Goal: Task Accomplishment & Management: Complete application form

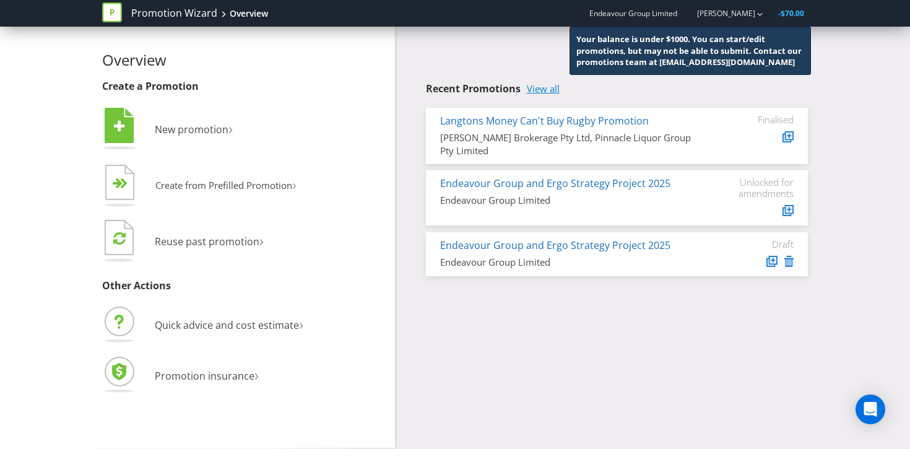
click at [544, 90] on link "View all" at bounding box center [543, 89] width 33 height 11
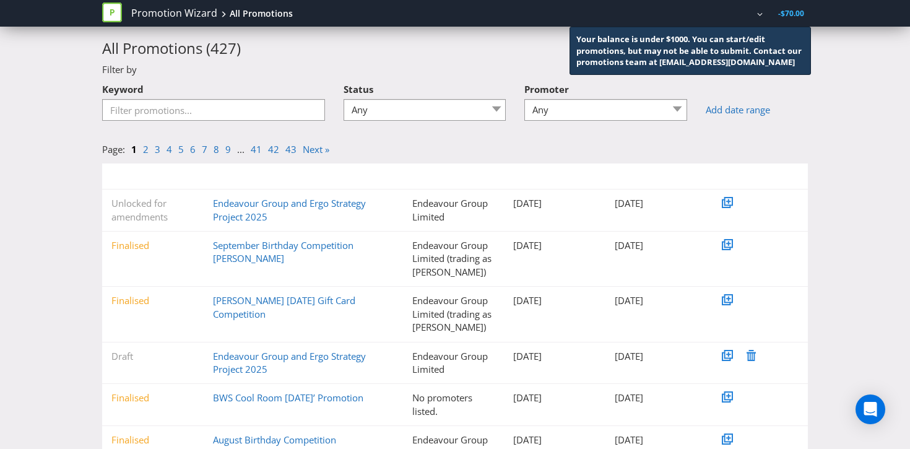
scroll to position [29, 0]
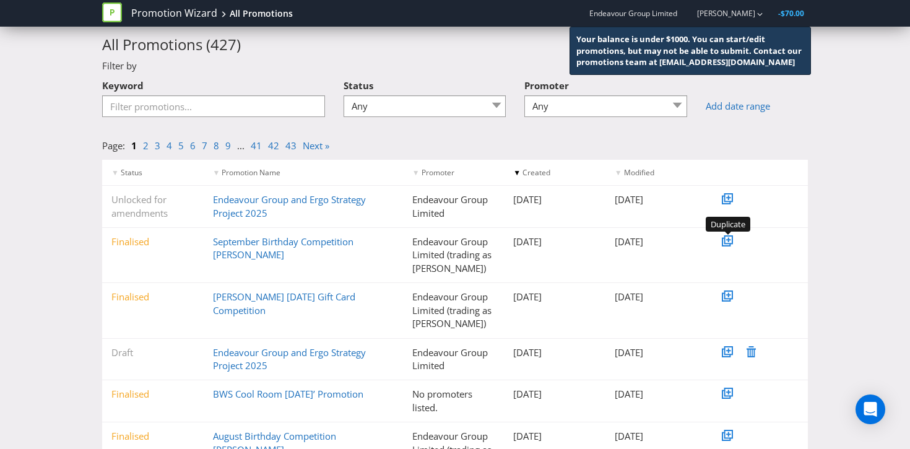
click at [729, 240] on icon at bounding box center [729, 240] width 4 height 4
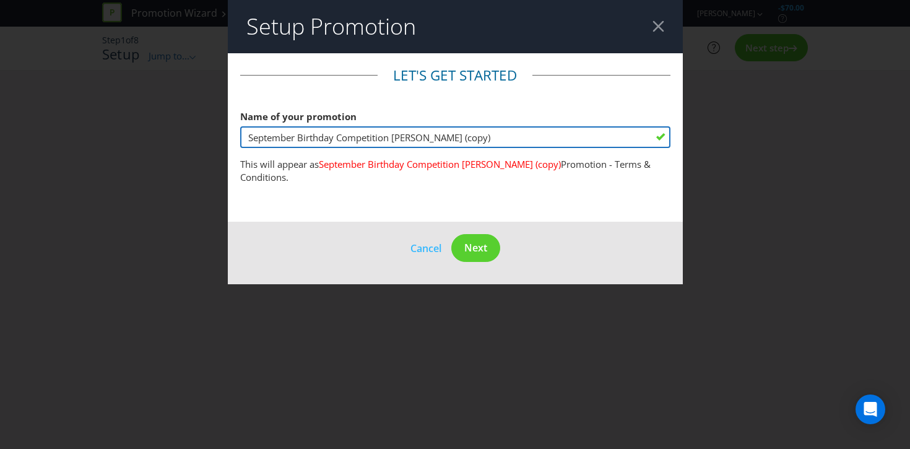
click at [286, 136] on input "September Birthday Competition [PERSON_NAME] (copy)" at bounding box center [455, 137] width 430 height 22
drag, startPoint x: 297, startPoint y: 136, endPoint x: 227, endPoint y: 133, distance: 70.6
click at [227, 133] on div "Setup Promotion Let's get started Name of your promotion September Birthday Com…" at bounding box center [455, 224] width 910 height 449
click at [474, 140] on input "October Birthday Competition [PERSON_NAME] (copy)" at bounding box center [455, 137] width 430 height 22
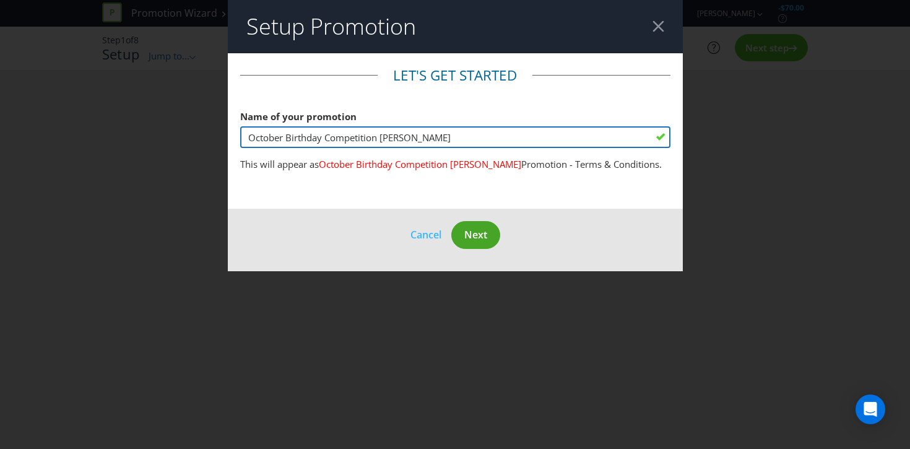
type input "October Birthday Competition [PERSON_NAME]"
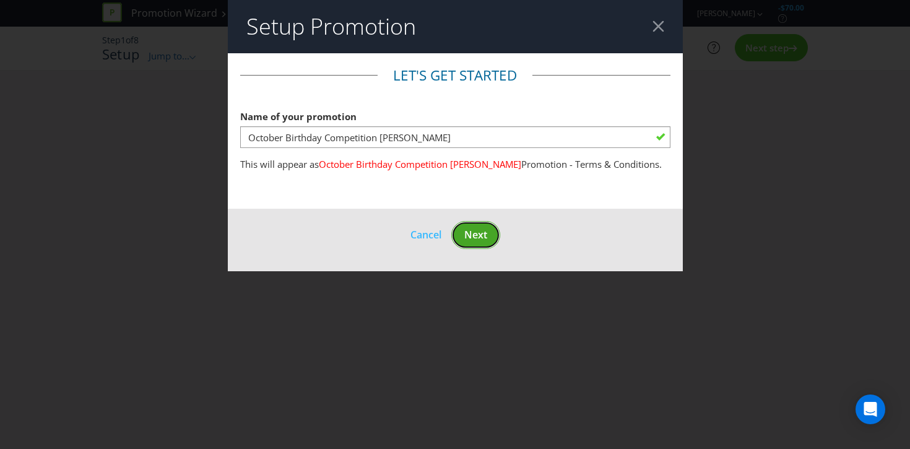
click at [488, 234] on button "Next" at bounding box center [475, 235] width 49 height 28
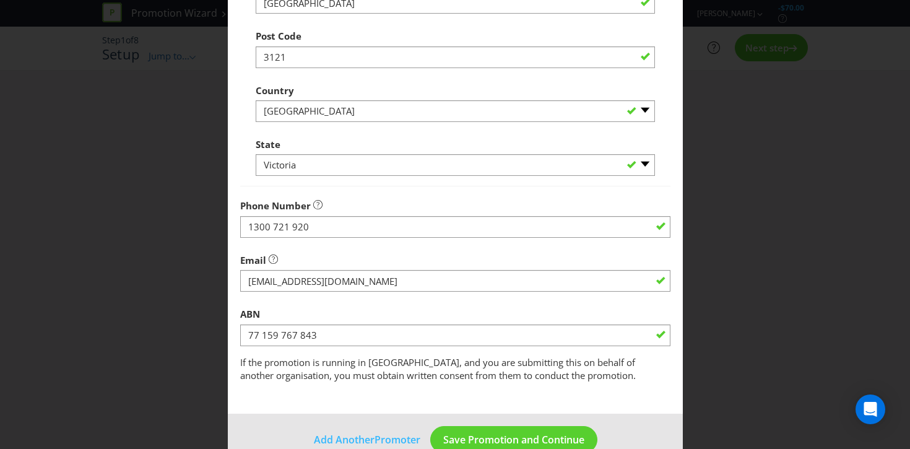
scroll to position [478, 0]
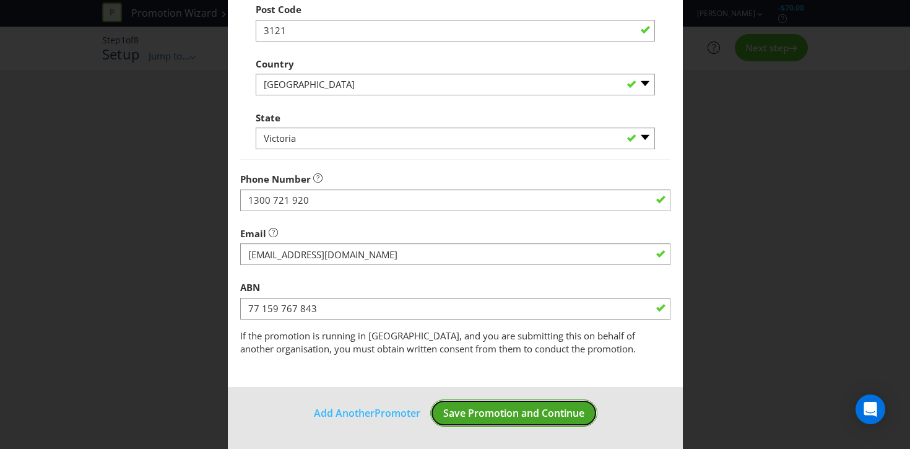
click at [481, 415] on span "Save Promotion and Continue" at bounding box center [513, 413] width 141 height 14
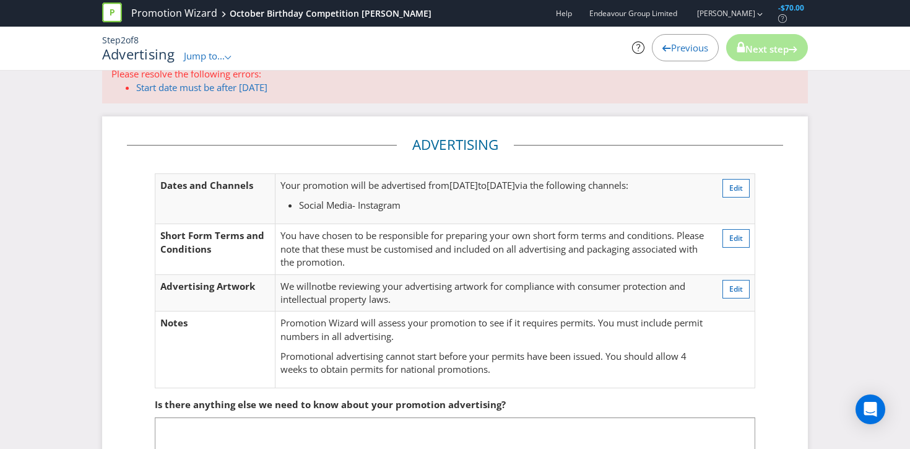
scroll to position [27, 0]
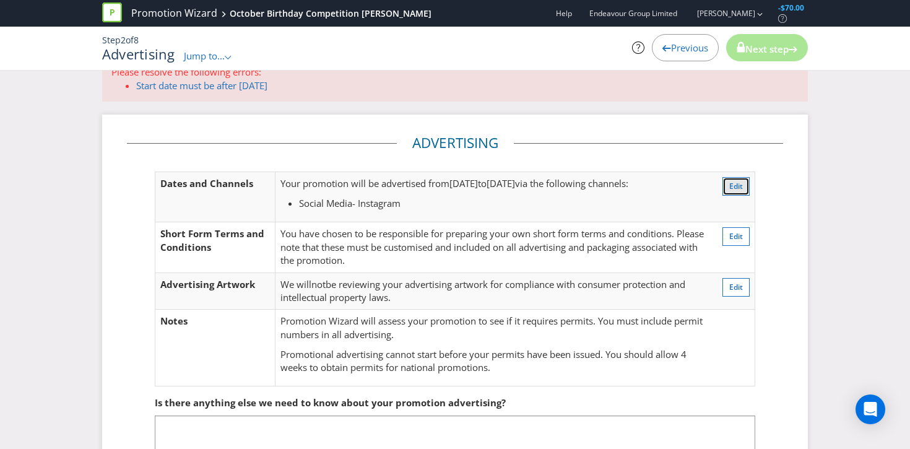
click at [735, 187] on span "Edit" at bounding box center [736, 186] width 14 height 11
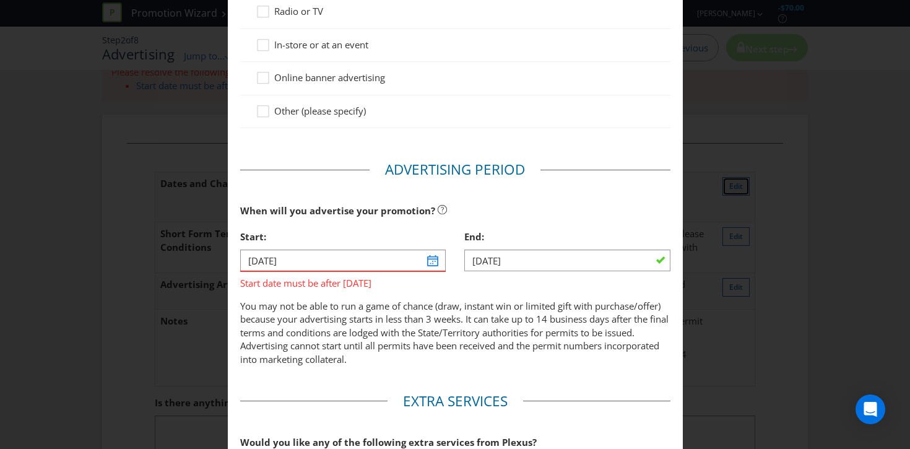
scroll to position [286, 0]
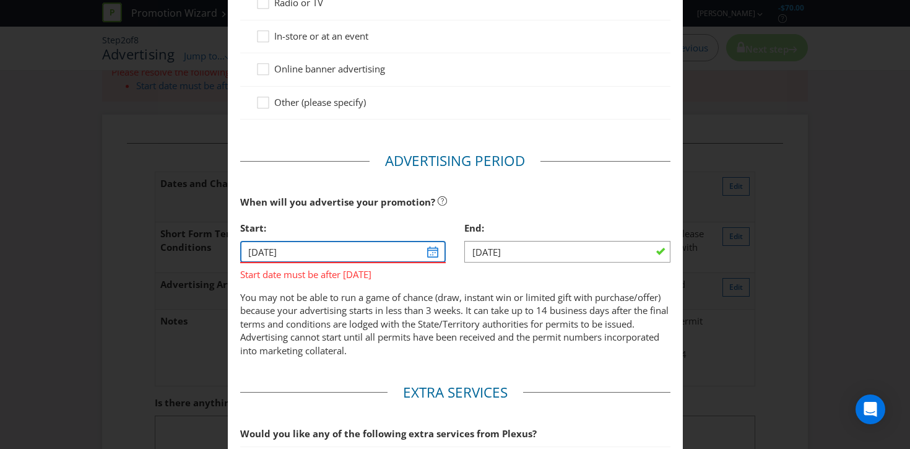
click at [430, 253] on input "[DATE]" at bounding box center [343, 252] width 206 height 22
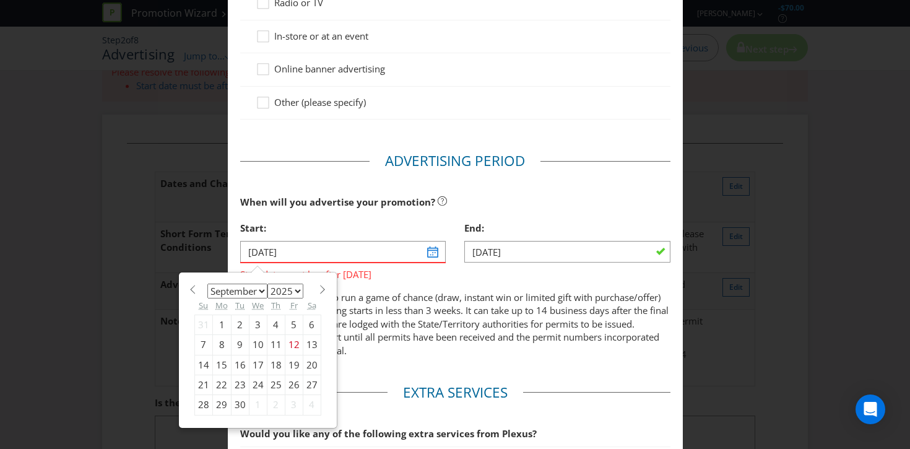
click at [321, 289] on span at bounding box center [322, 289] width 9 height 9
select select "9"
click at [257, 319] on div "1" at bounding box center [258, 324] width 18 height 20
type input "[DATE]"
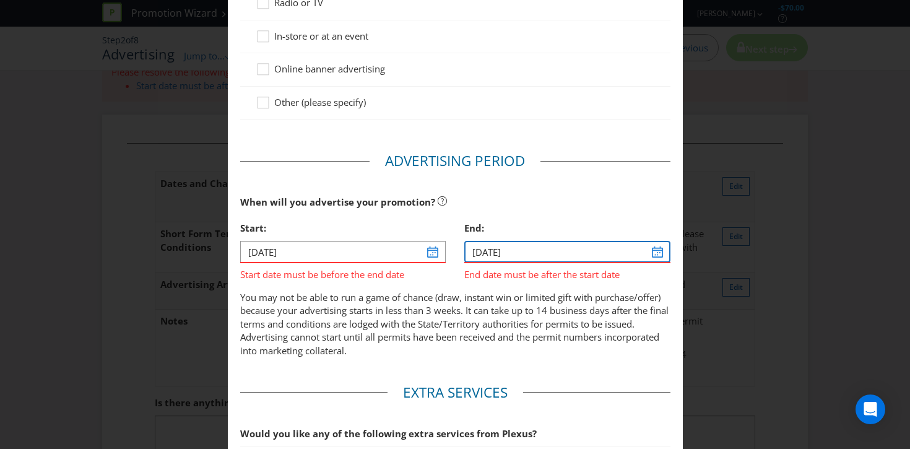
click at [537, 256] on input "[DATE]" at bounding box center [567, 252] width 206 height 22
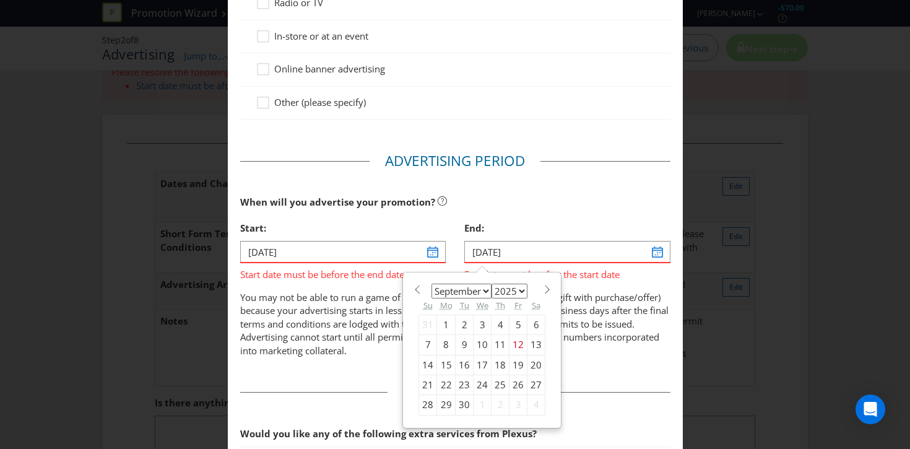
click at [544, 301] on div "January February March April May June July August September October November [D…" at bounding box center [481, 350] width 139 height 143
click at [544, 294] on div "January February March April May June July August September October November [D…" at bounding box center [481, 350] width 139 height 143
click at [544, 287] on span at bounding box center [546, 289] width 9 height 9
select select "9"
click at [482, 344] on div "8" at bounding box center [483, 345] width 18 height 20
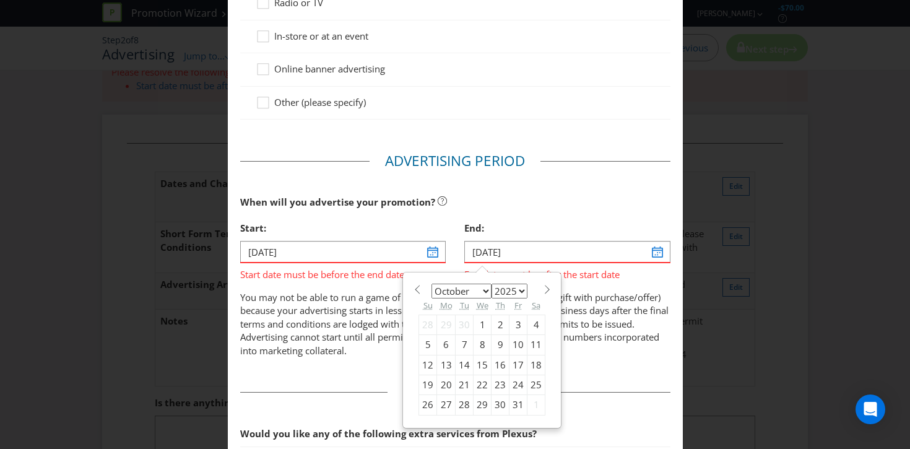
type input "[DATE]"
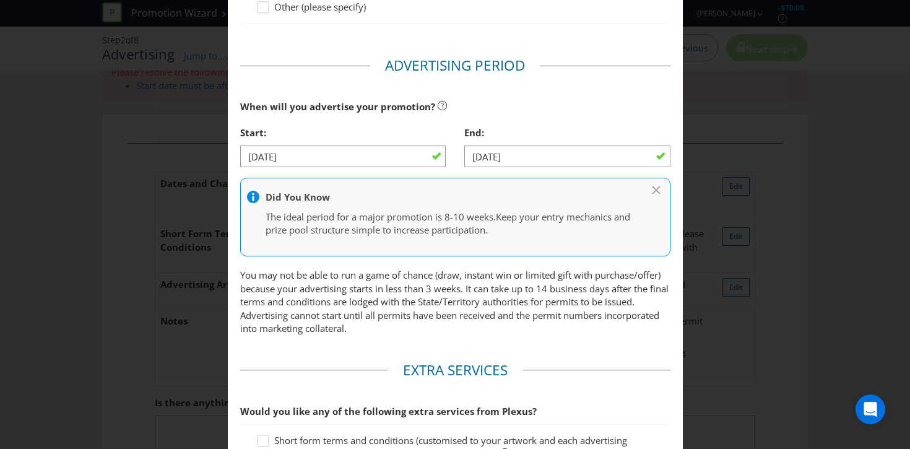
scroll to position [570, 0]
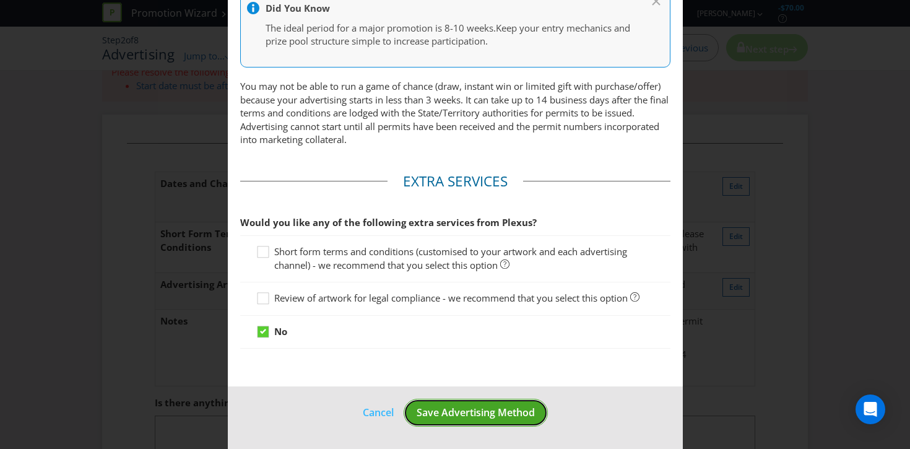
click at [466, 418] on span "Save Advertising Method" at bounding box center [476, 412] width 118 height 14
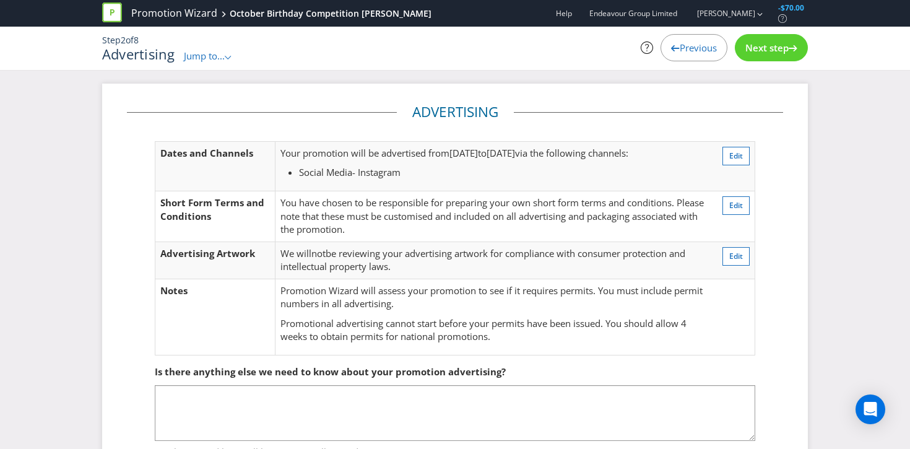
click at [773, 50] on span "Next step" at bounding box center [766, 47] width 43 height 12
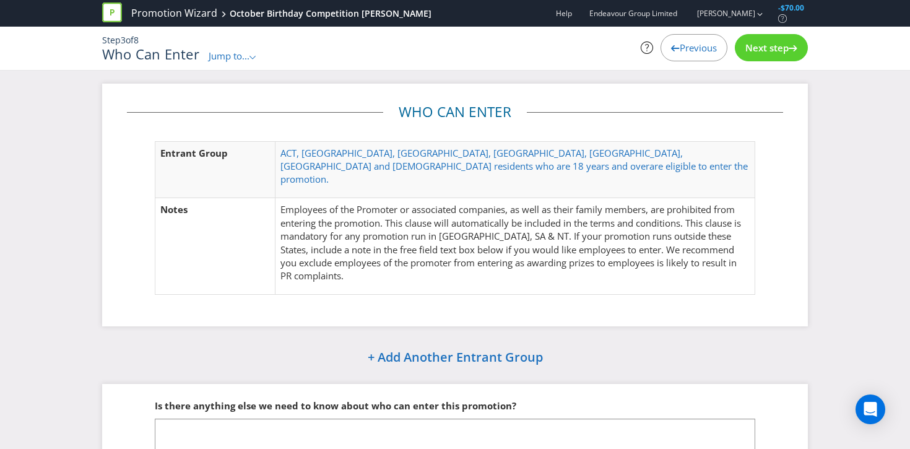
click at [776, 55] on div "Next step" at bounding box center [771, 47] width 73 height 27
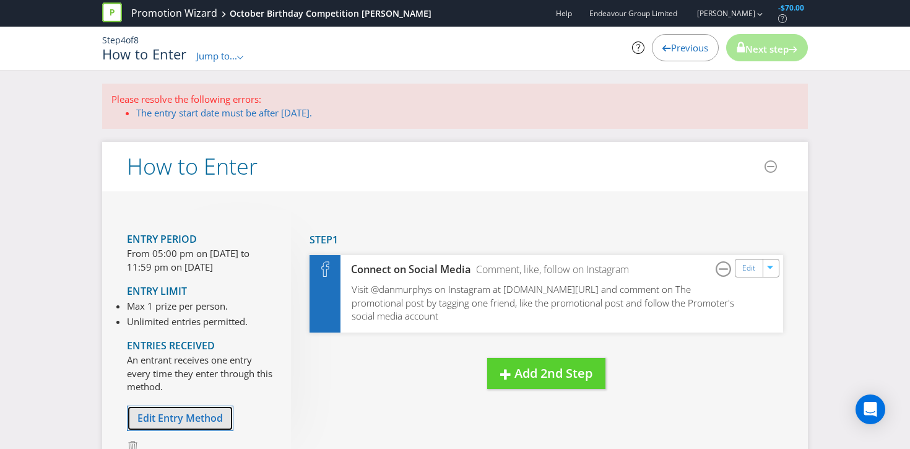
click at [214, 412] on span "Edit Entry Method" at bounding box center [179, 418] width 85 height 14
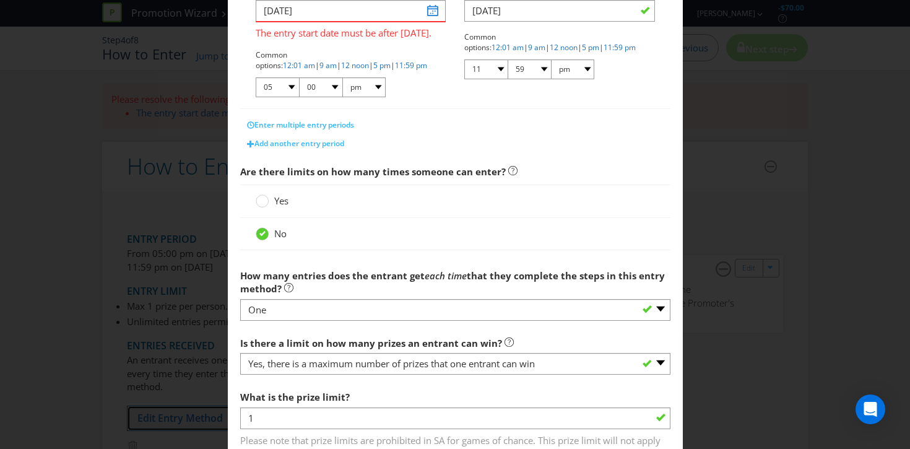
scroll to position [180, 0]
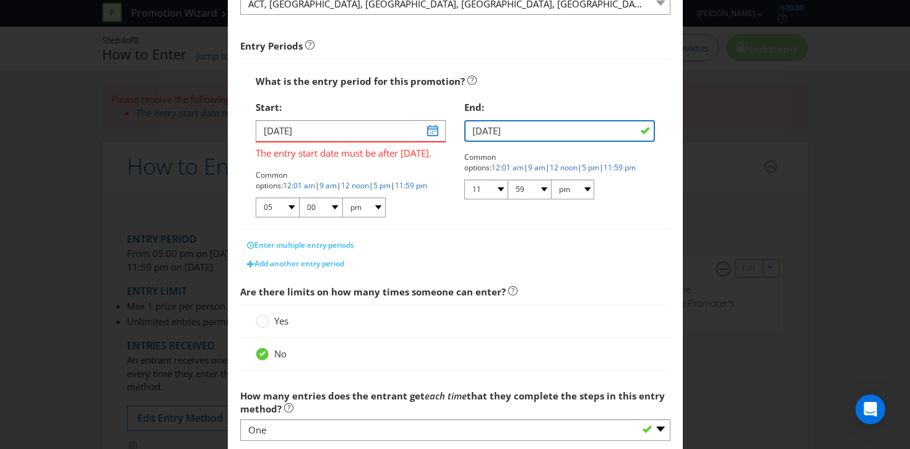
click at [538, 123] on input "[DATE]" at bounding box center [559, 131] width 191 height 22
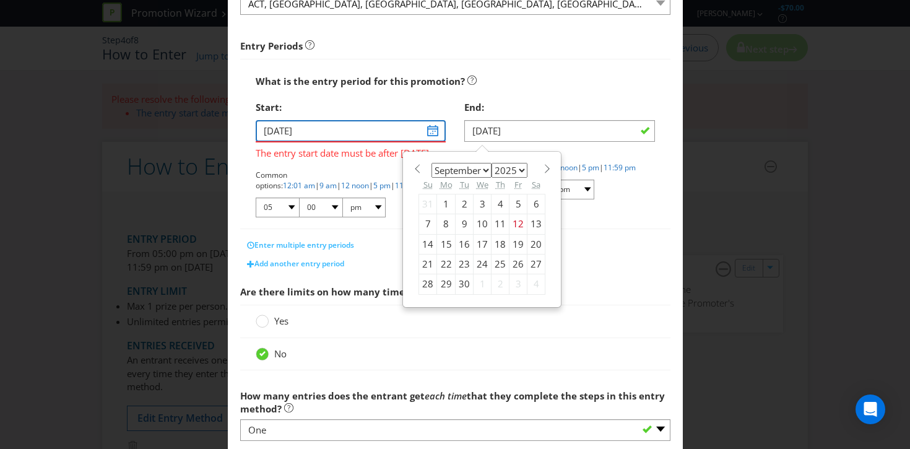
click at [331, 131] on input "[DATE]" at bounding box center [351, 131] width 191 height 22
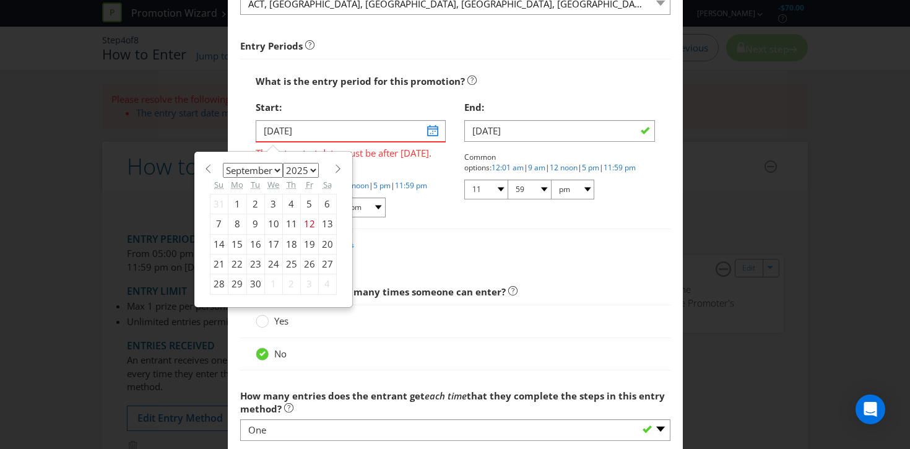
click at [334, 171] on span at bounding box center [338, 168] width 9 height 9
select select "9"
click at [273, 201] on div "1" at bounding box center [273, 204] width 18 height 20
type input "[DATE]"
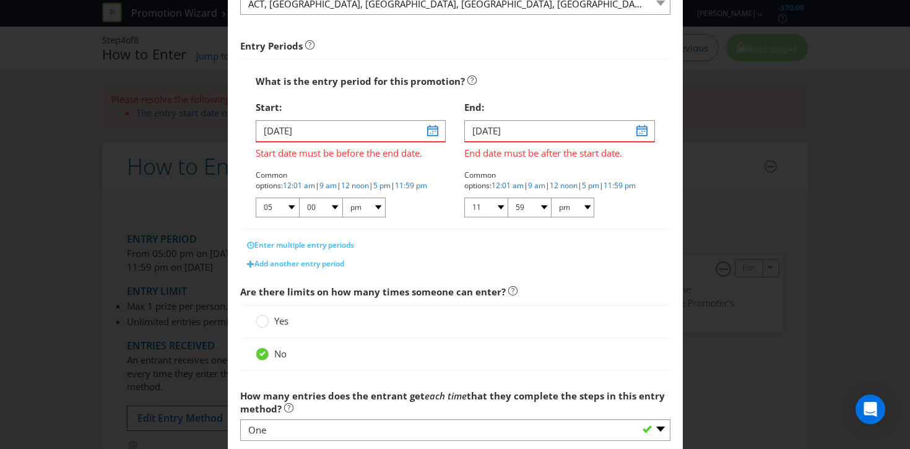
click at [568, 141] on div "End date must be after the start date." at bounding box center [559, 150] width 191 height 19
click at [640, 138] on input "[DATE]" at bounding box center [559, 131] width 191 height 22
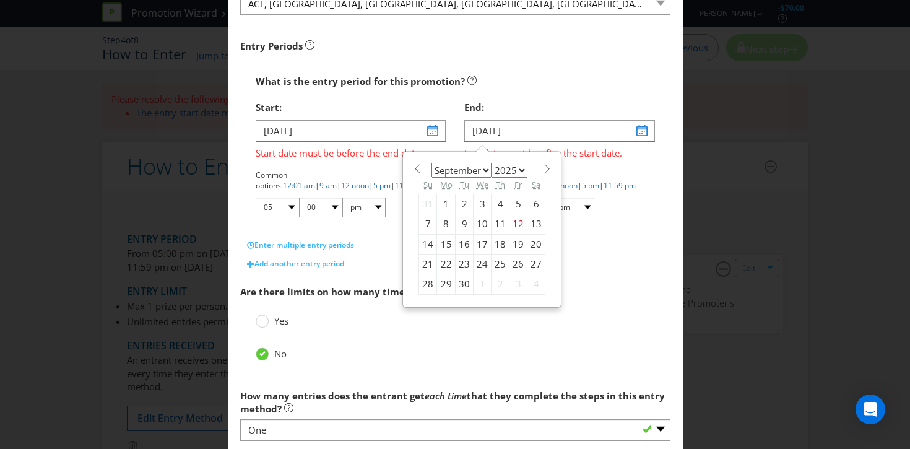
click at [544, 169] on span at bounding box center [546, 168] width 9 height 9
select select "9"
click at [483, 222] on div "8" at bounding box center [483, 224] width 18 height 20
type input "[DATE]"
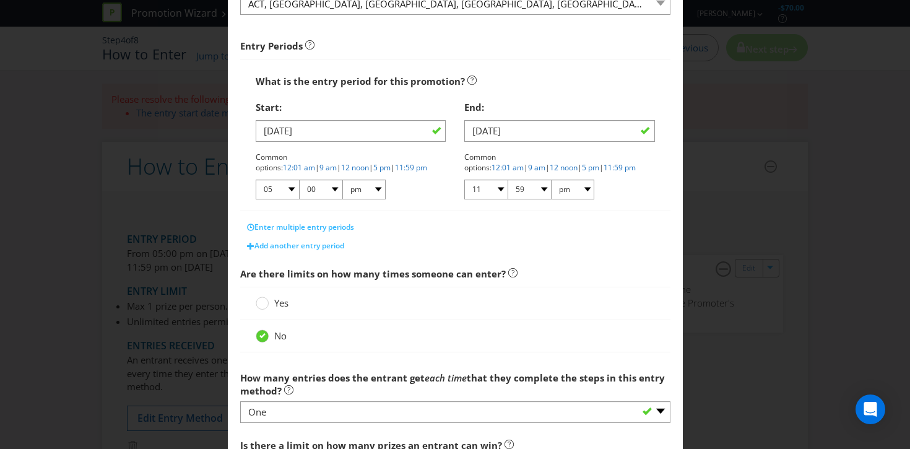
click at [568, 232] on div "Enter multiple entry periods" at bounding box center [455, 227] width 430 height 19
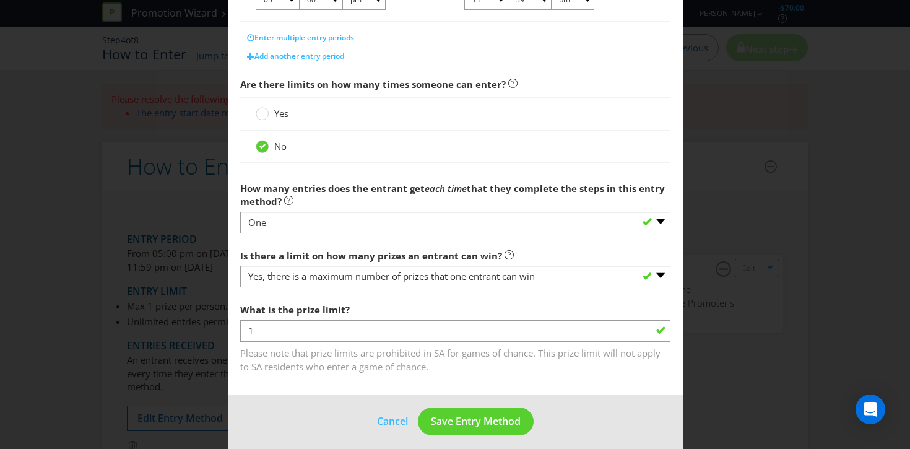
scroll to position [378, 0]
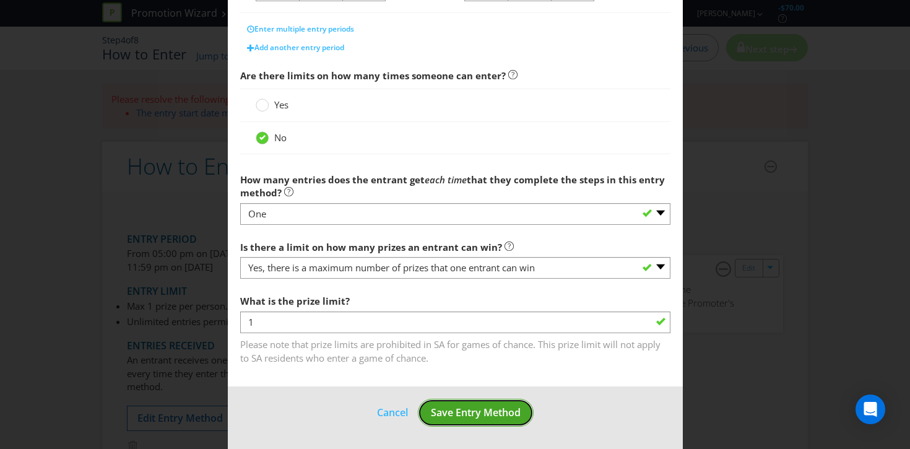
click at [480, 410] on span "Save Entry Method" at bounding box center [476, 412] width 90 height 14
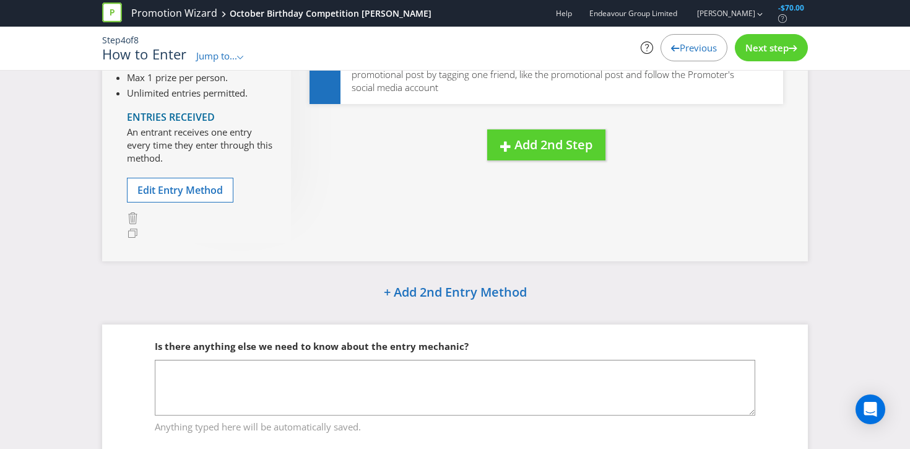
scroll to position [216, 0]
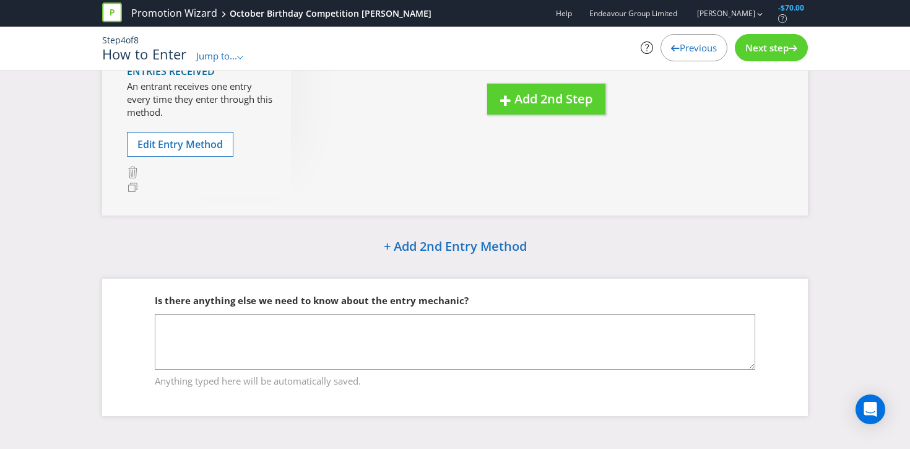
click at [757, 50] on span "Next step" at bounding box center [766, 47] width 43 height 12
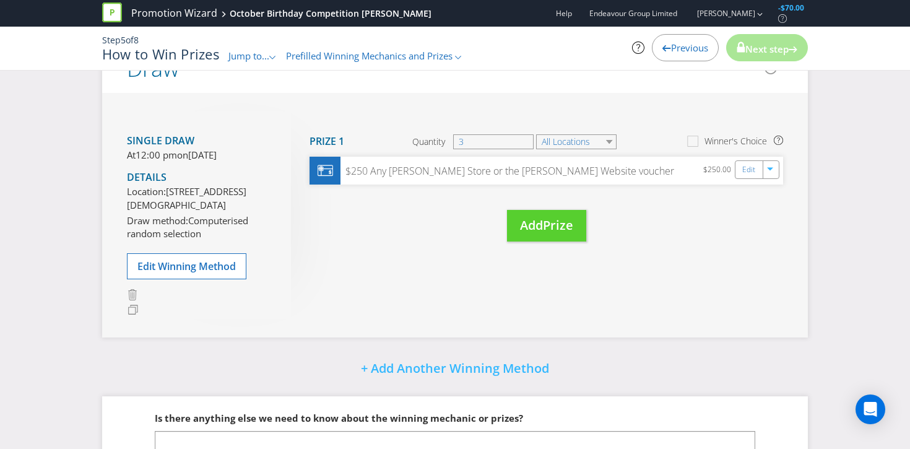
click at [774, 47] on span "Next step" at bounding box center [766, 49] width 43 height 12
click at [220, 273] on span "Edit Winning Method" at bounding box center [186, 266] width 98 height 14
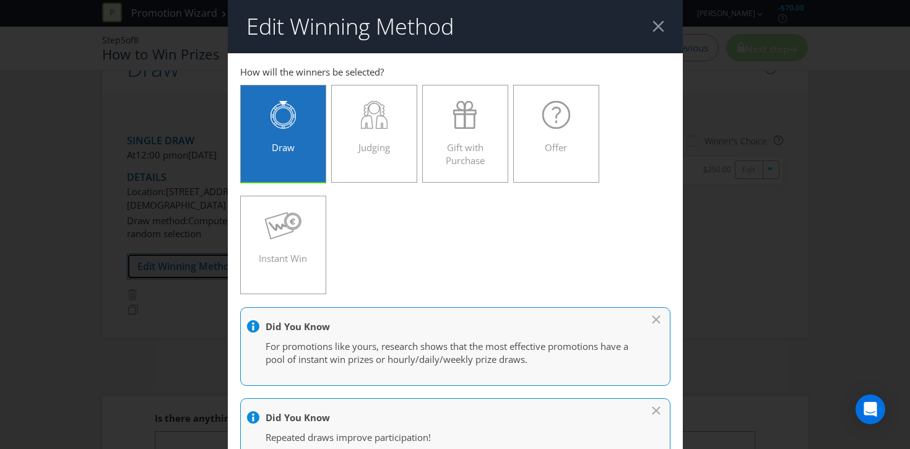
scroll to position [1327, 0]
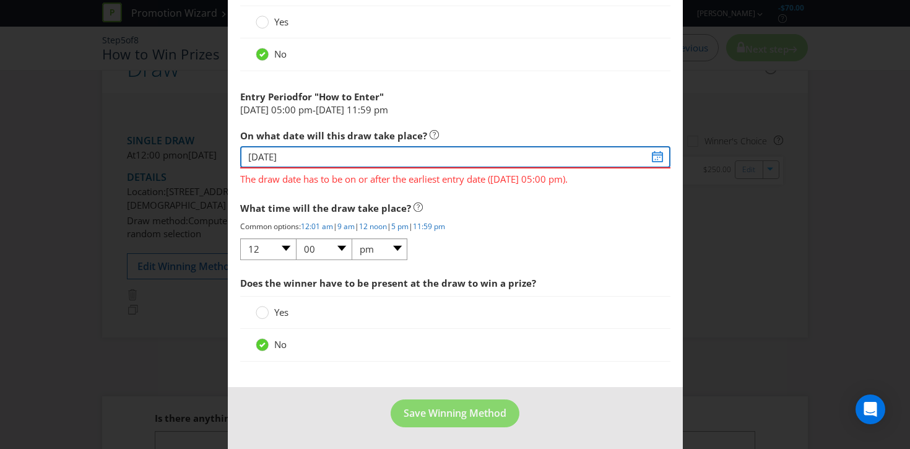
click at [398, 158] on input "[DATE]" at bounding box center [455, 157] width 430 height 22
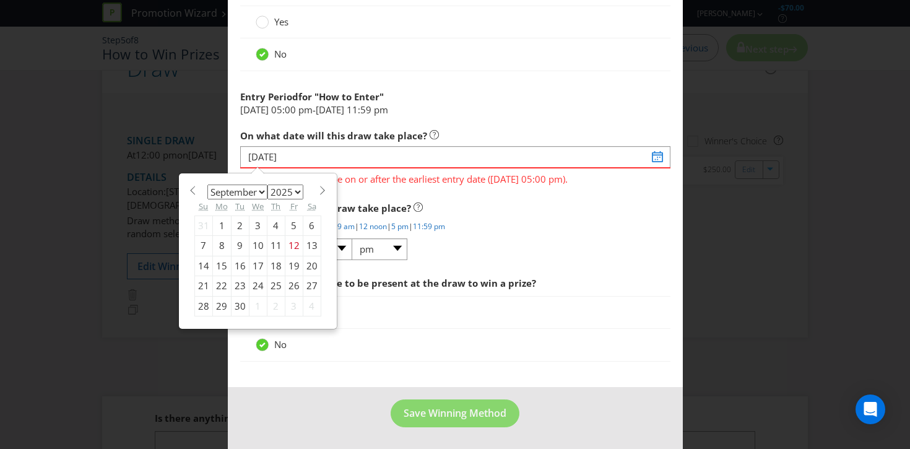
click at [314, 191] on section "January February March April May June July August September October November [D…" at bounding box center [257, 188] width 127 height 9
click at [319, 189] on span at bounding box center [322, 190] width 9 height 9
select select "9"
click at [274, 245] on div "9" at bounding box center [276, 246] width 18 height 20
type input "[DATE]"
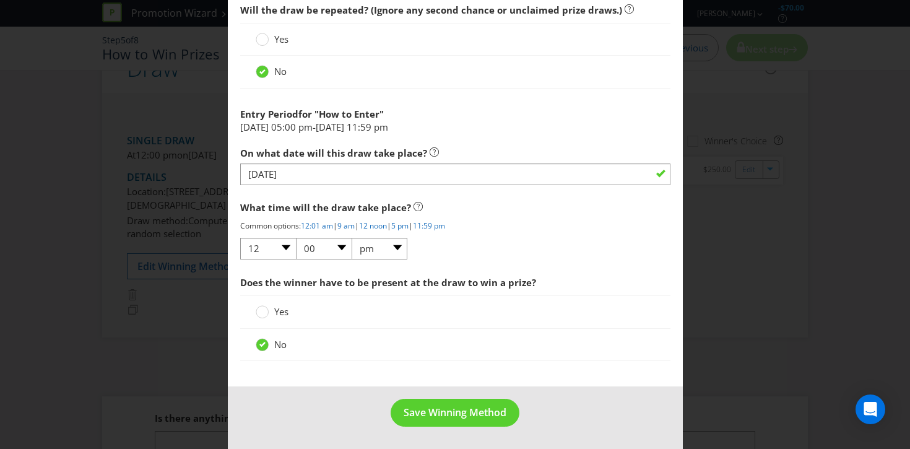
scroll to position [1309, 0]
click at [428, 412] on span "Save Winning Method" at bounding box center [455, 412] width 103 height 14
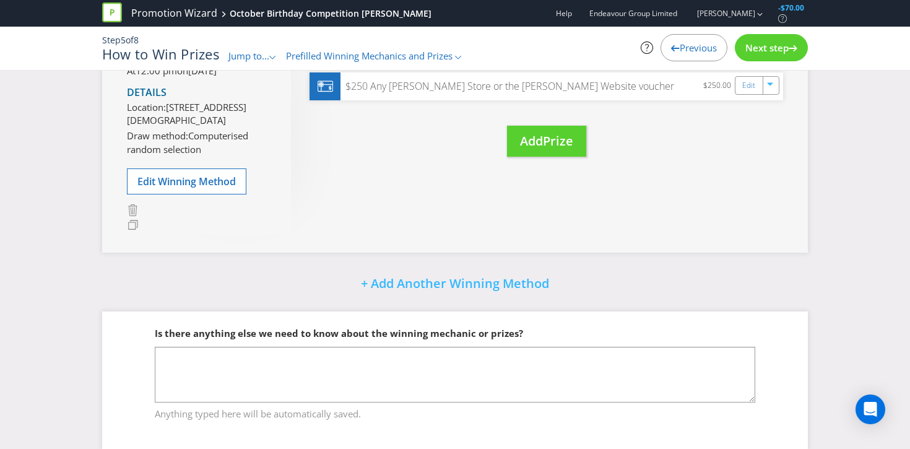
scroll to position [132, 0]
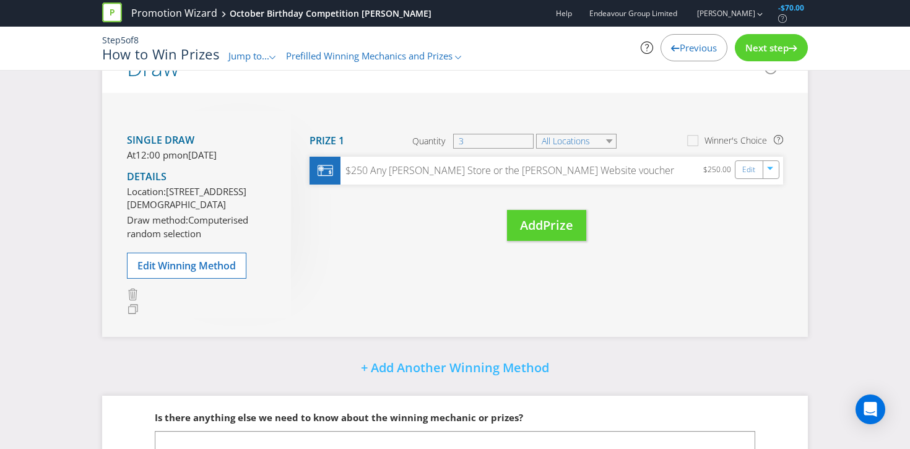
click at [792, 40] on div "Next step" at bounding box center [771, 47] width 73 height 27
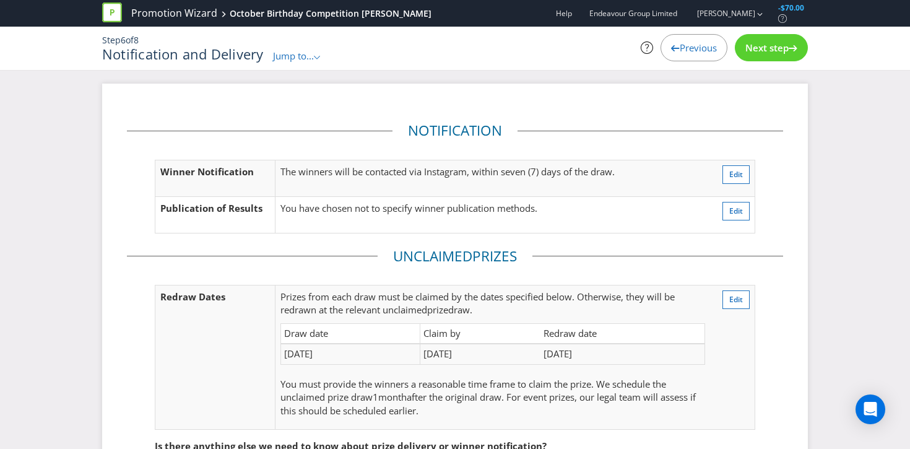
click at [768, 50] on span "Next step" at bounding box center [766, 47] width 43 height 12
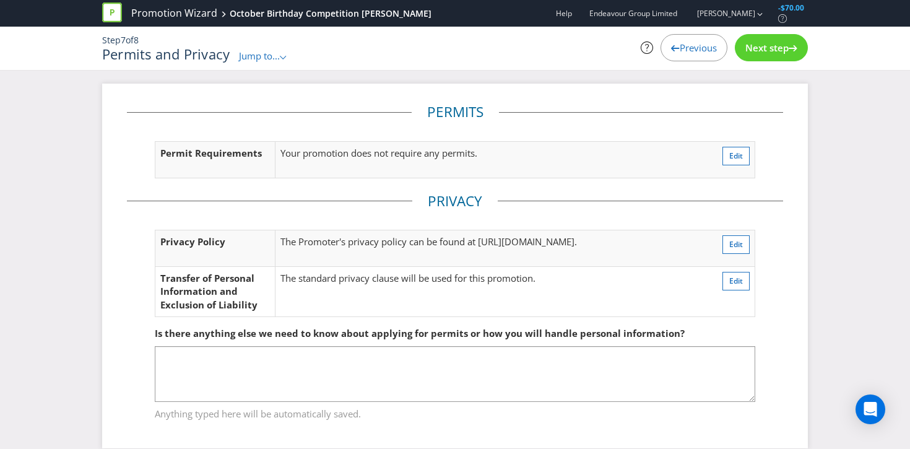
scroll to position [18, 0]
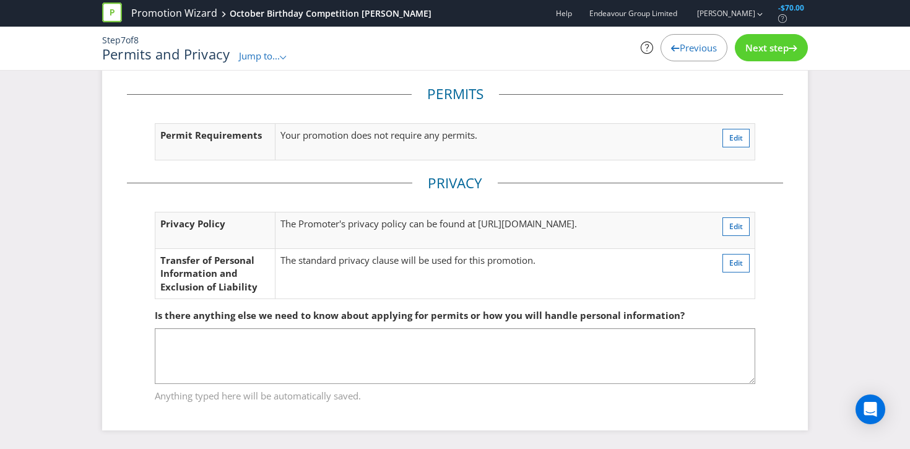
click at [773, 42] on span "Next step" at bounding box center [766, 47] width 43 height 12
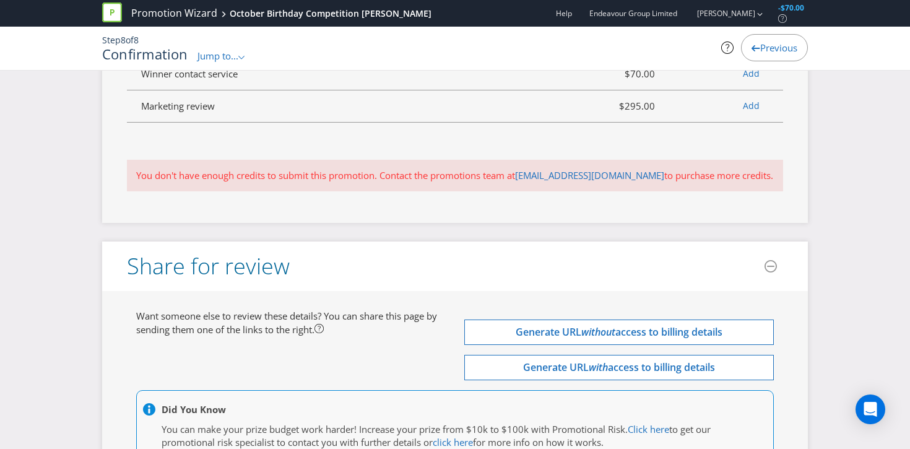
scroll to position [3107, 0]
